Goal: Check status

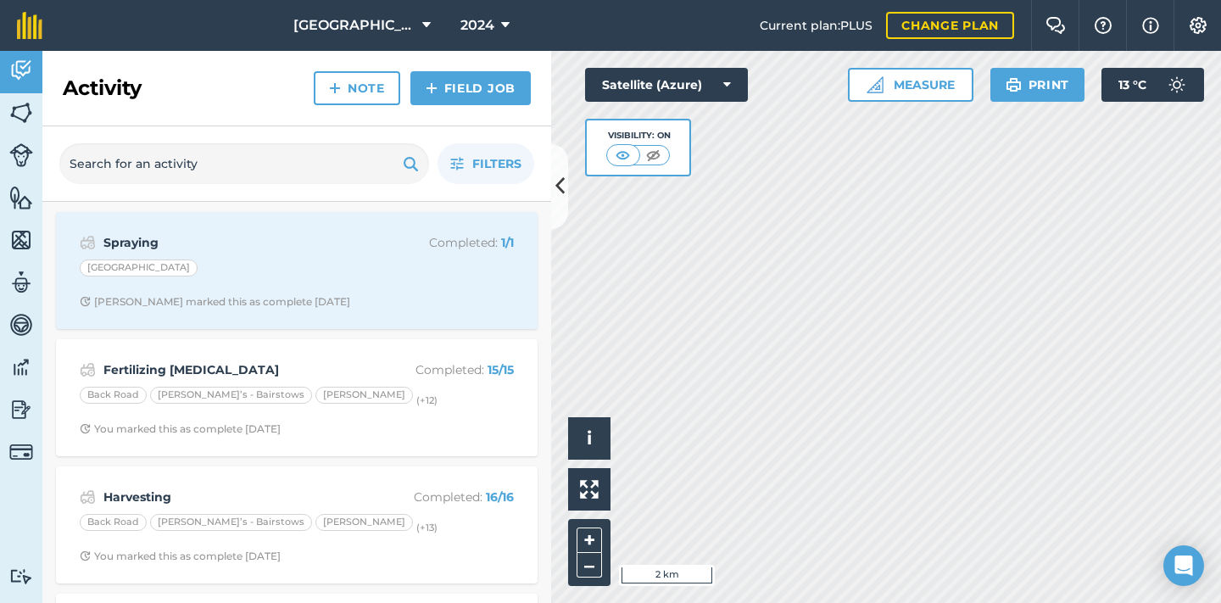
click at [18, 122] on img at bounding box center [21, 112] width 24 height 25
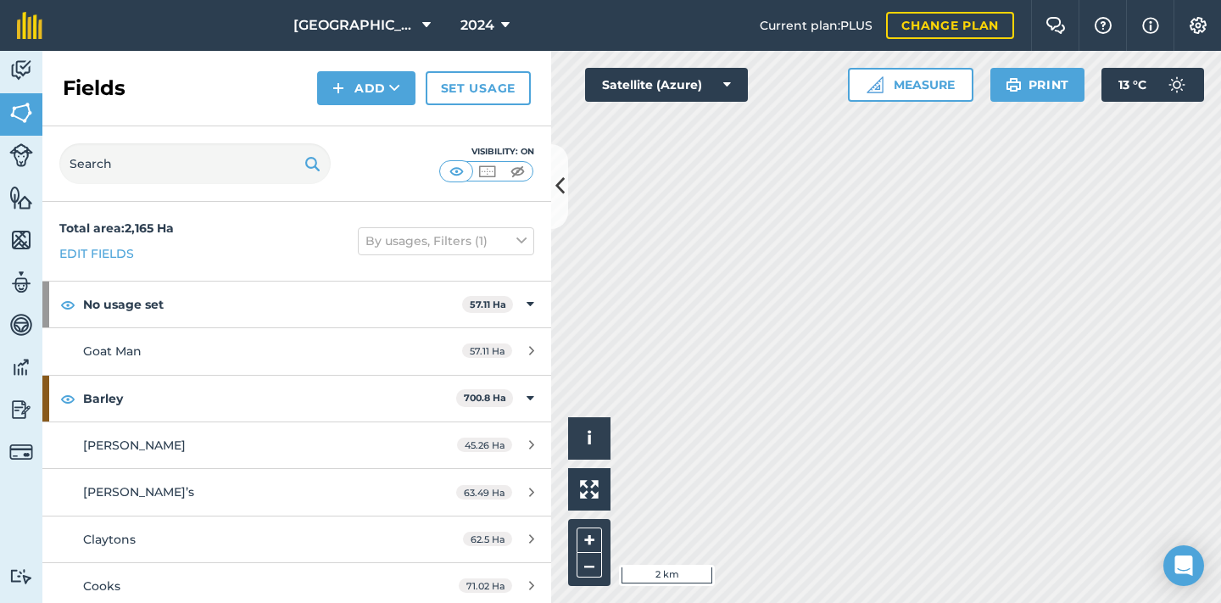
click at [502, 25] on icon at bounding box center [505, 25] width 8 height 20
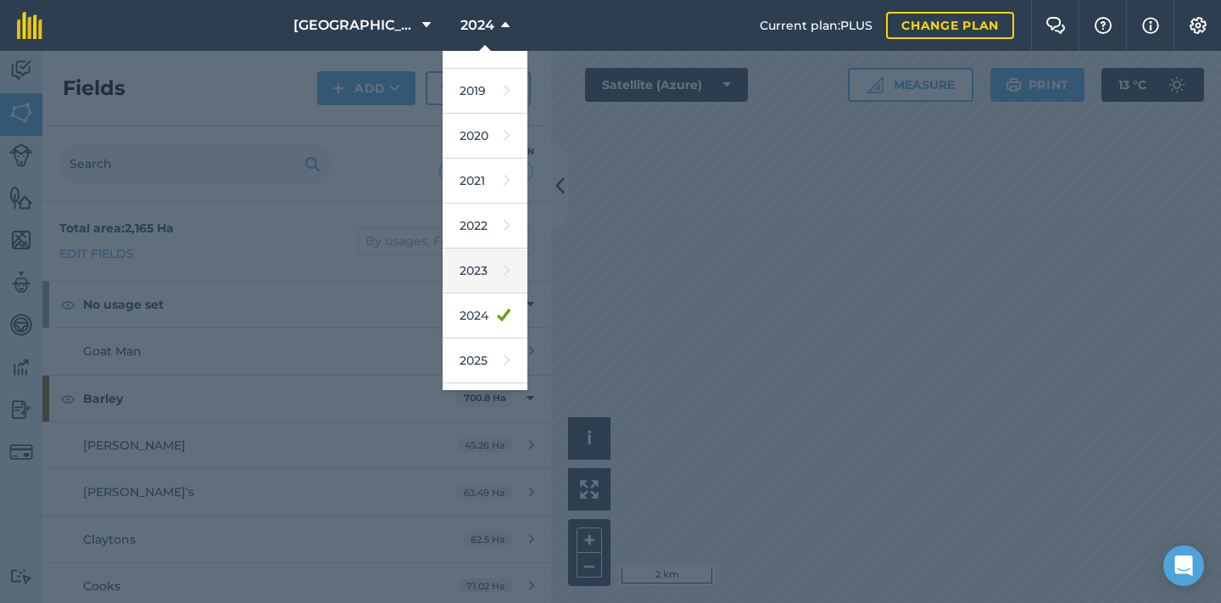
scroll to position [98, 0]
click at [481, 335] on link "2025" at bounding box center [485, 335] width 85 height 45
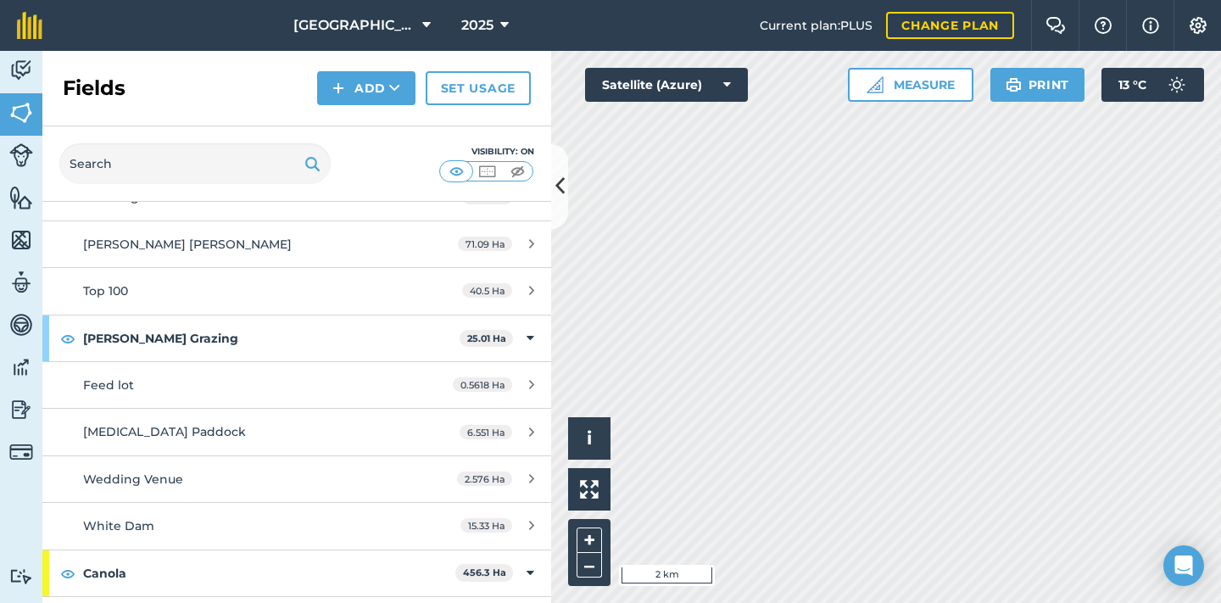
scroll to position [677, 0]
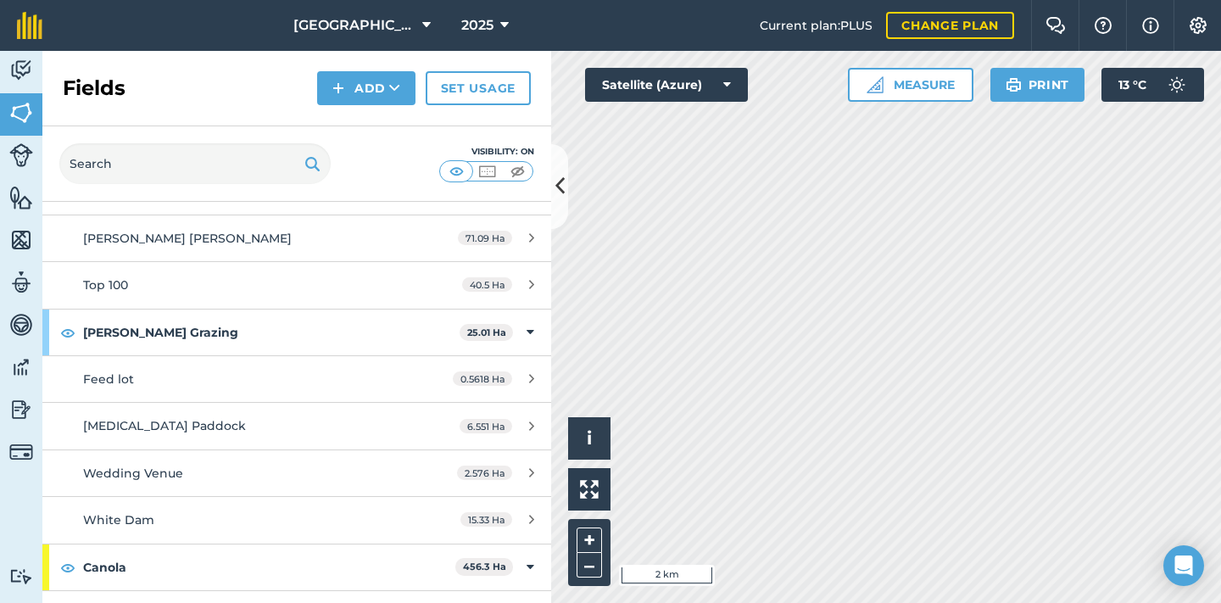
click at [507, 24] on icon at bounding box center [504, 25] width 8 height 20
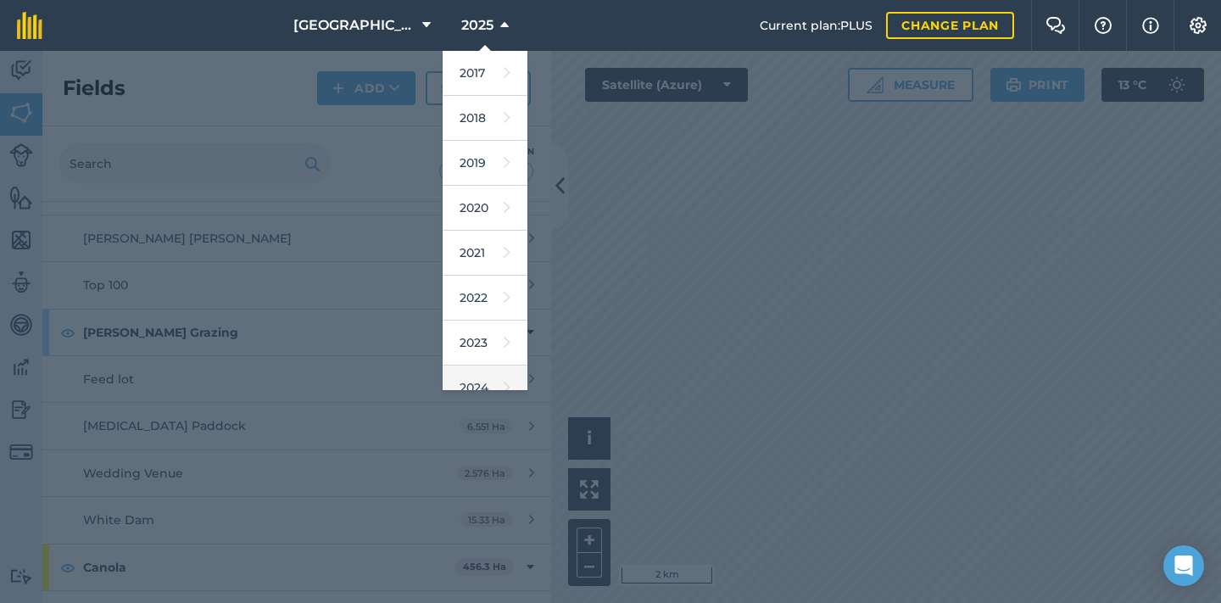
click at [482, 375] on link "2024" at bounding box center [485, 387] width 85 height 45
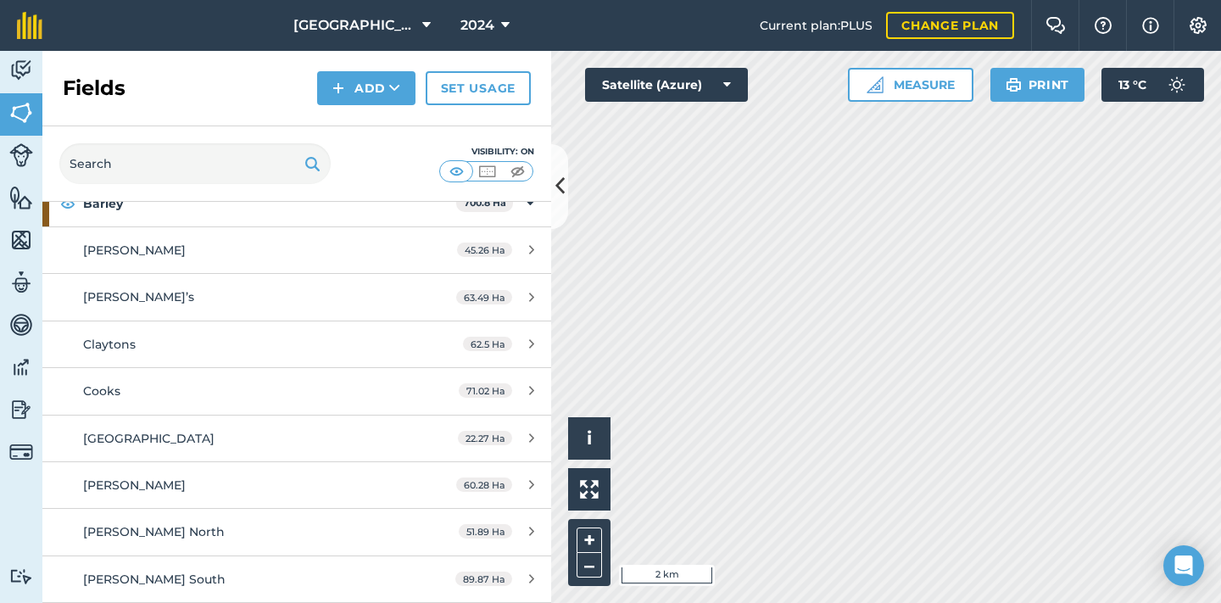
scroll to position [164, 0]
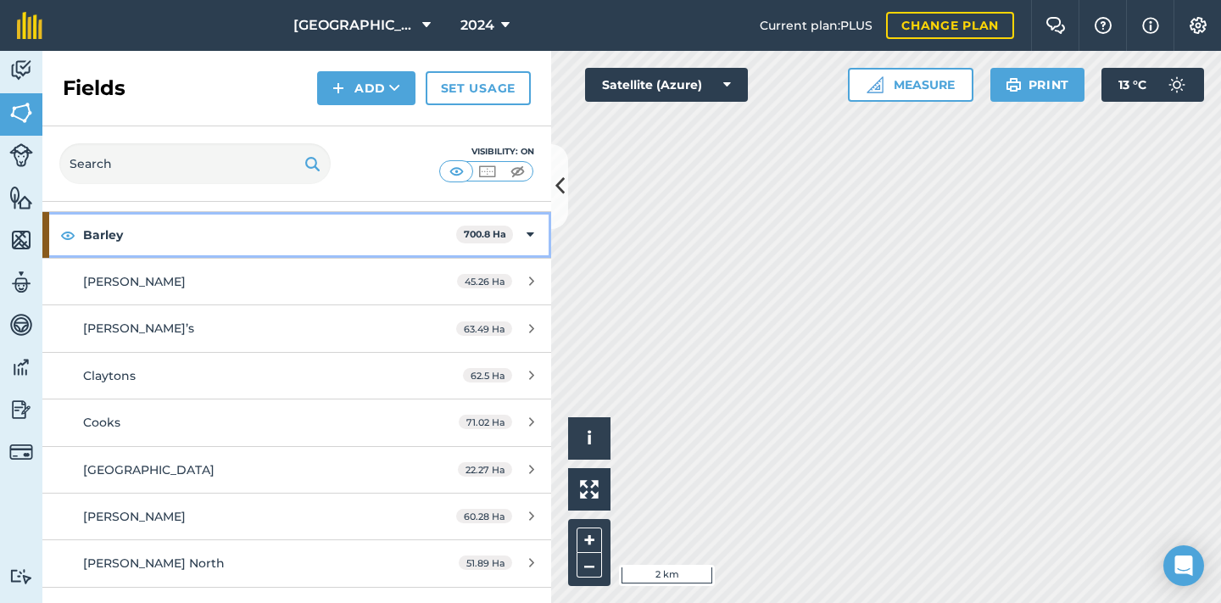
click at [532, 231] on icon at bounding box center [531, 235] width 8 height 19
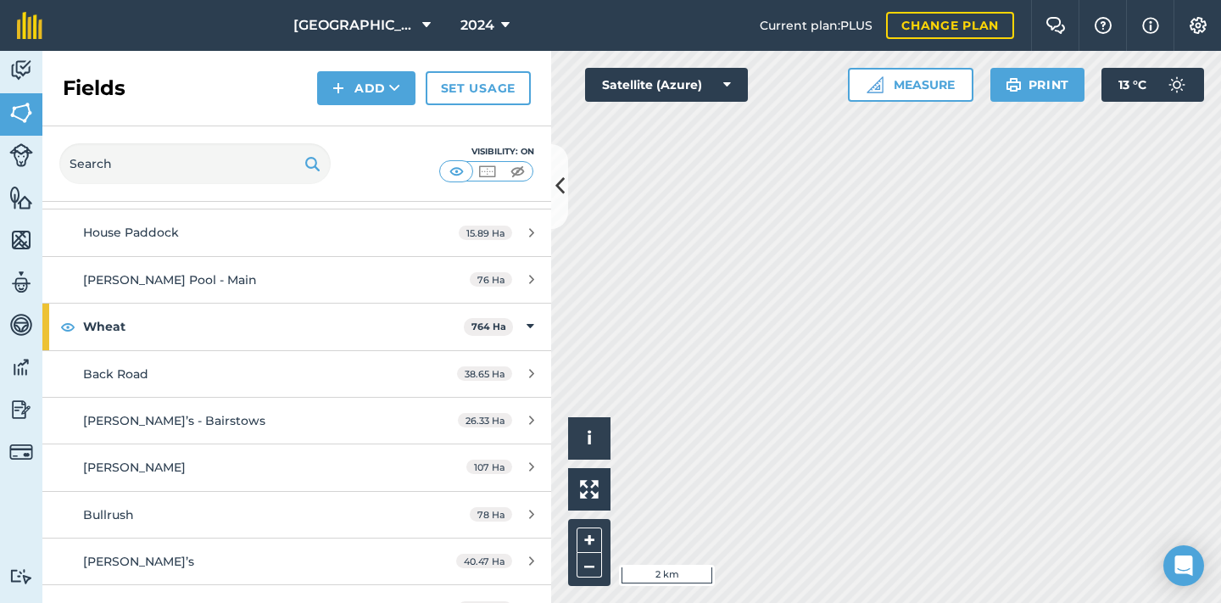
scroll to position [1341, 0]
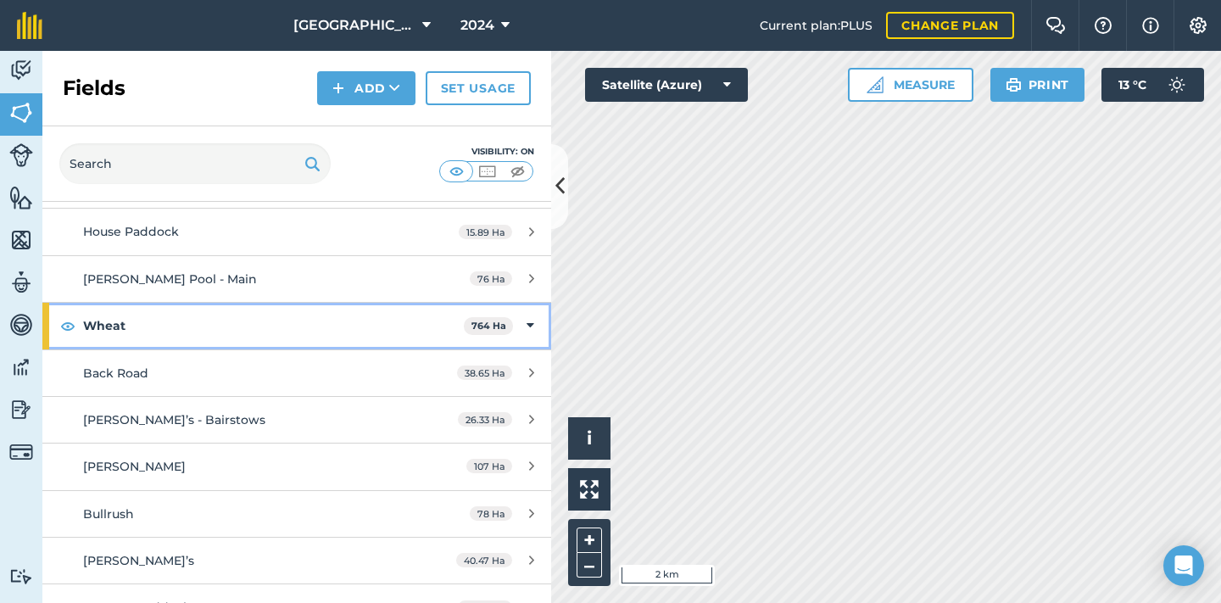
click at [532, 316] on icon at bounding box center [531, 325] width 8 height 19
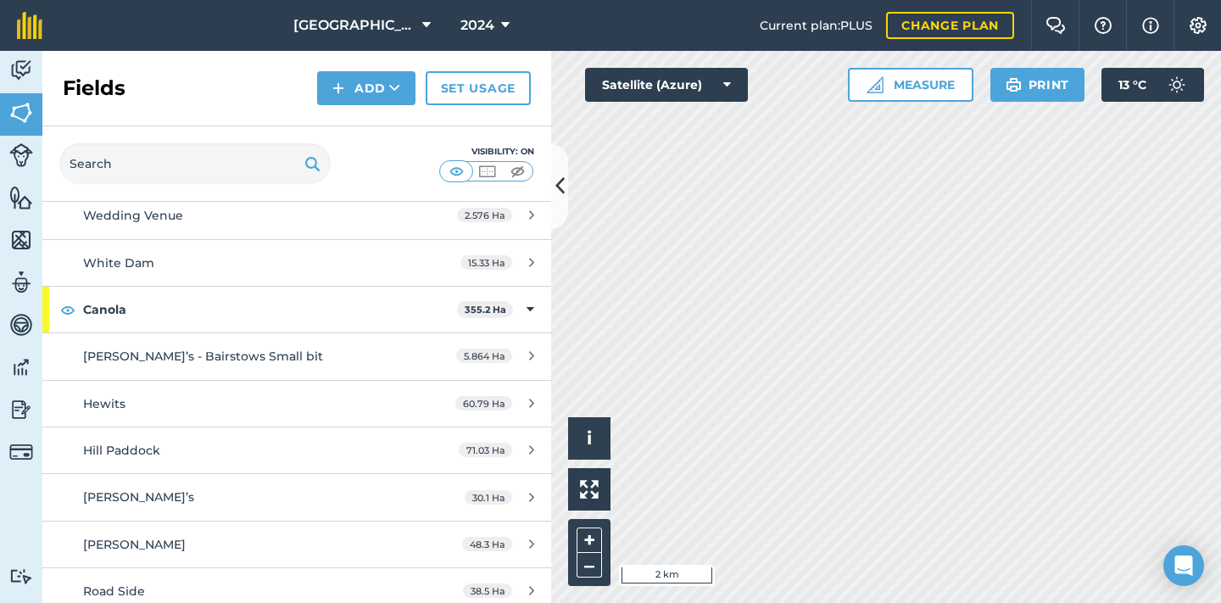
scroll to position [324, 0]
